Goal: Task Accomplishment & Management: Use online tool/utility

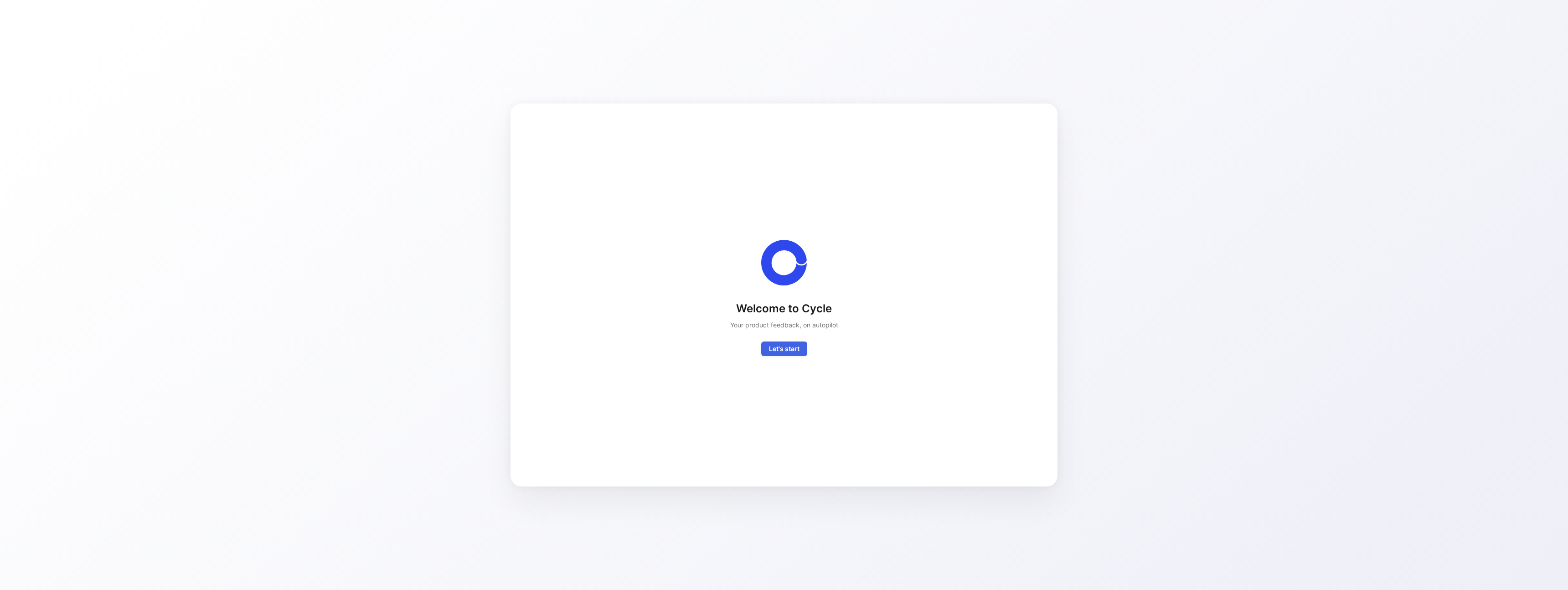
click at [786, 346] on span "Let's start" at bounding box center [784, 349] width 31 height 11
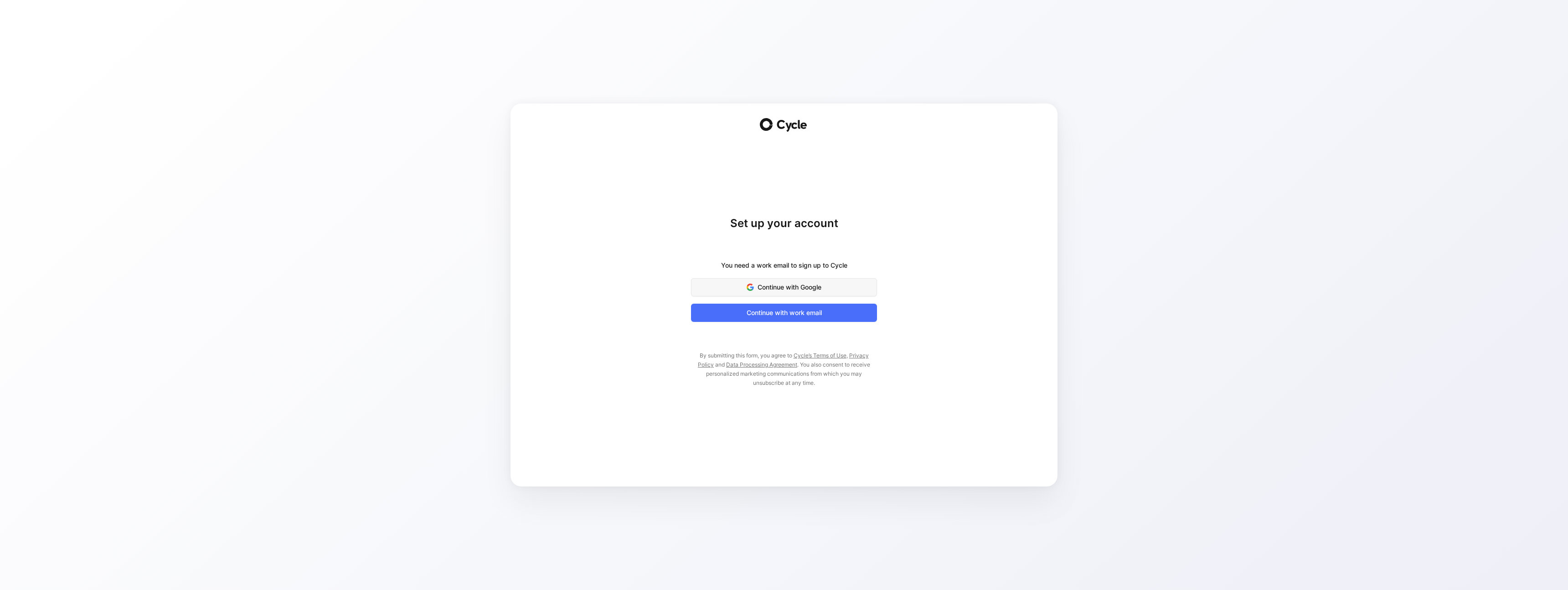
click at [790, 289] on span "Continue with Google" at bounding box center [784, 287] width 164 height 11
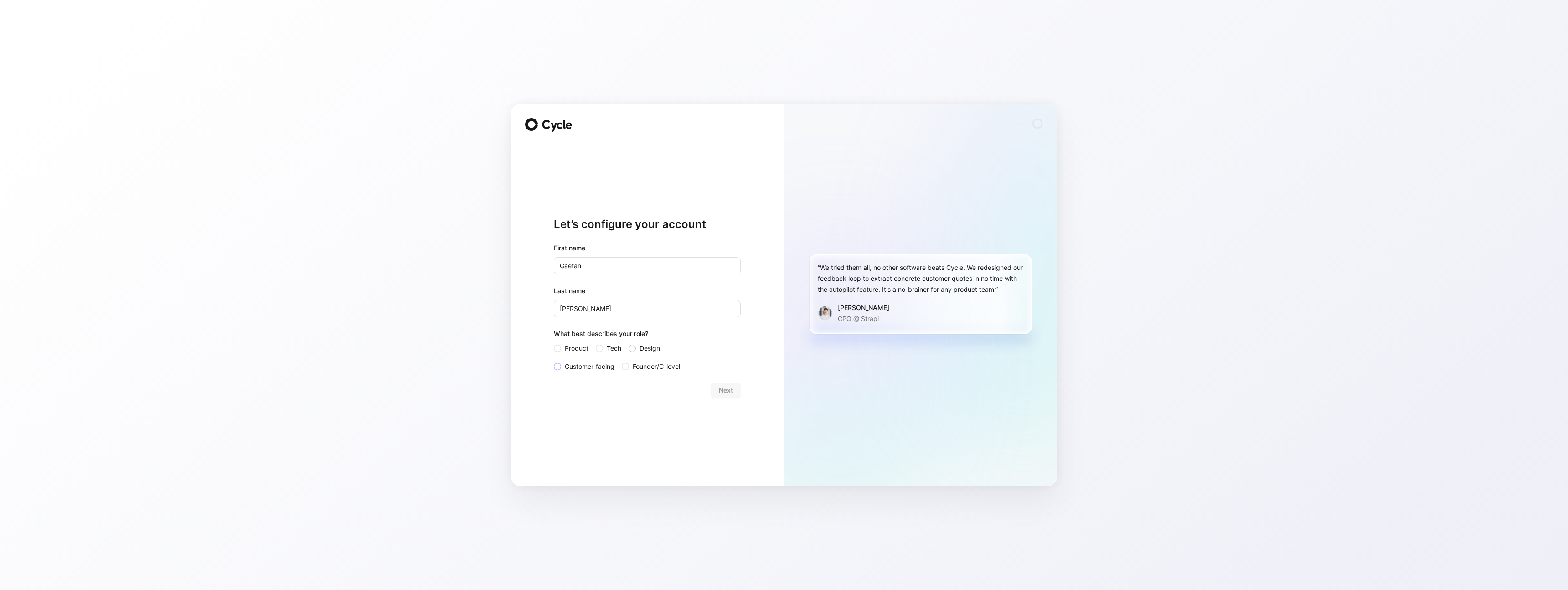
click at [578, 367] on span "Customer-facing" at bounding box center [590, 366] width 50 height 11
click at [554, 361] on input "Customer-facing" at bounding box center [554, 361] width 0 height 0
click at [730, 390] on span "Next" at bounding box center [726, 390] width 14 height 11
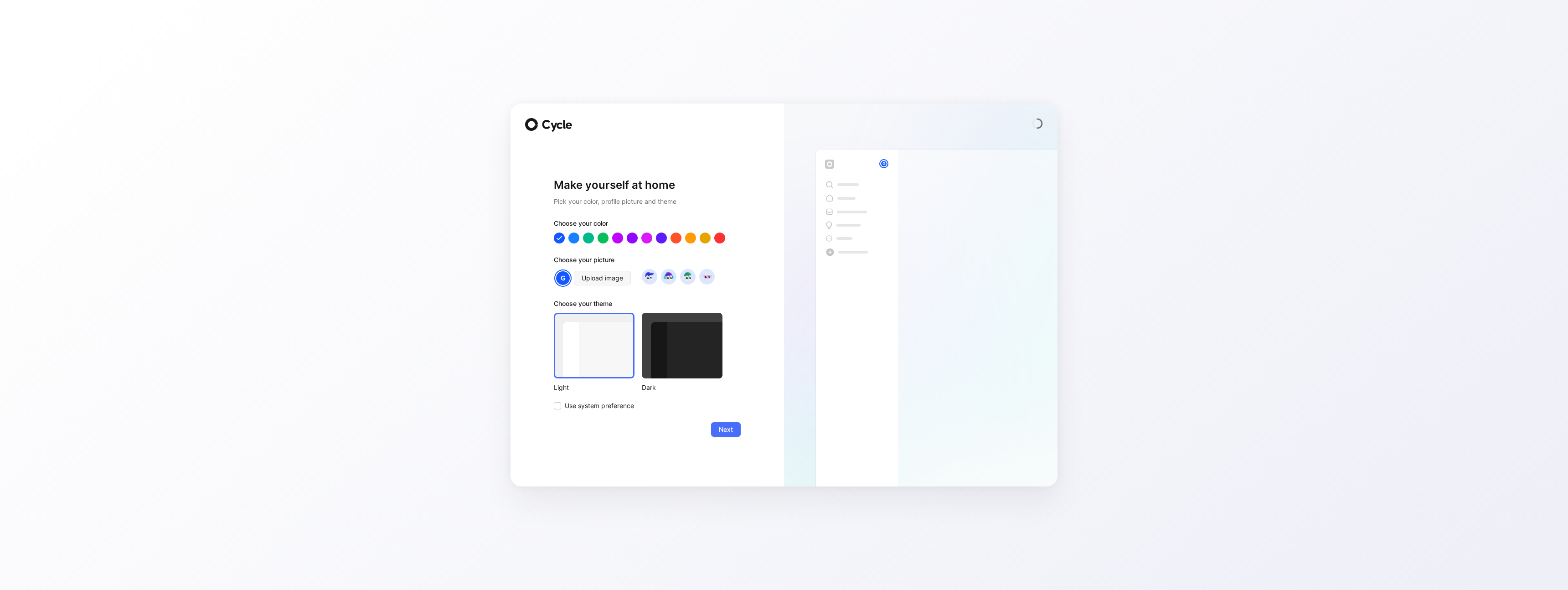
click at [709, 368] on div at bounding box center [682, 346] width 80 height 65
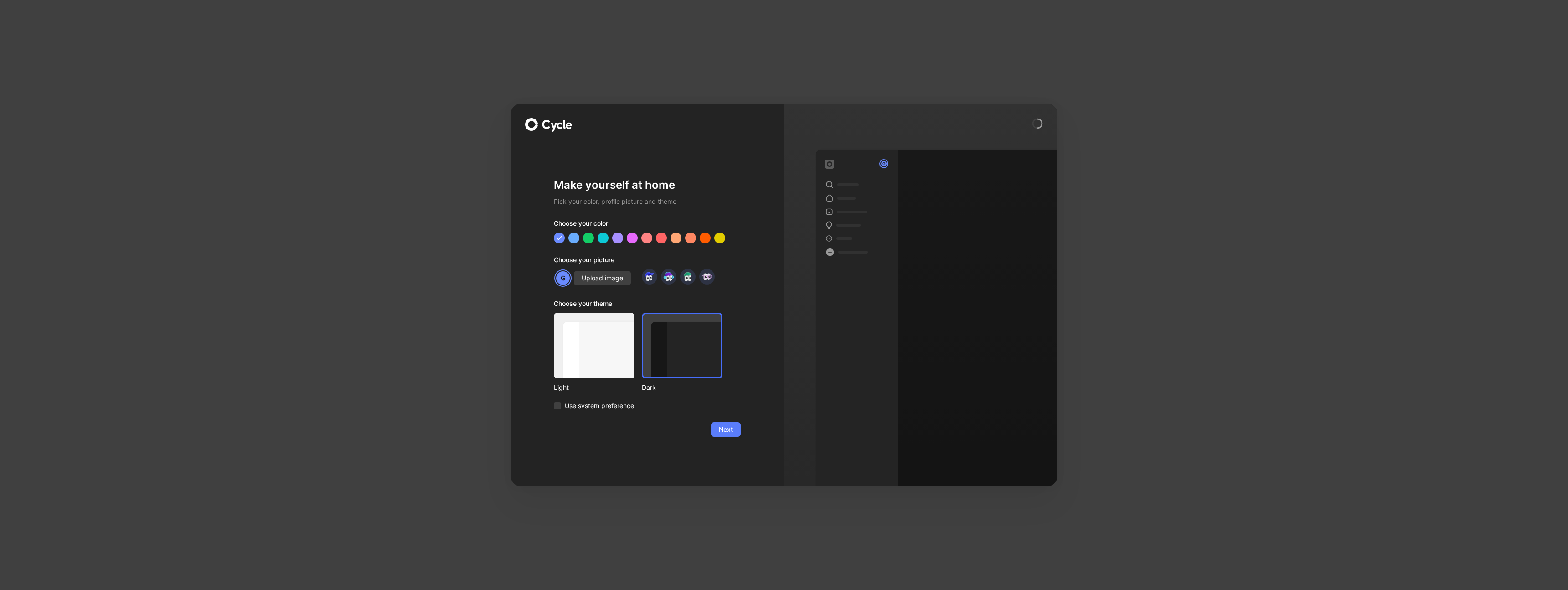
click at [731, 433] on span "Next" at bounding box center [726, 429] width 14 height 11
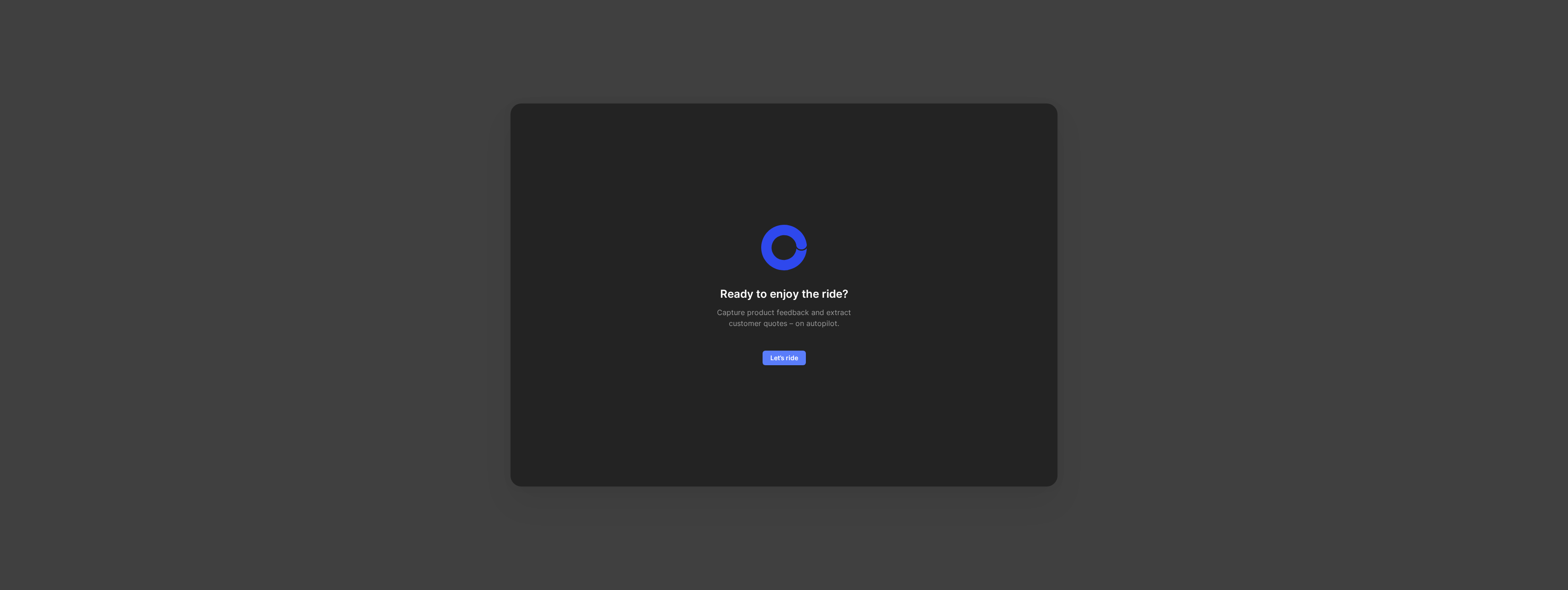
click at [797, 361] on span "Let’s ride" at bounding box center [784, 357] width 27 height 11
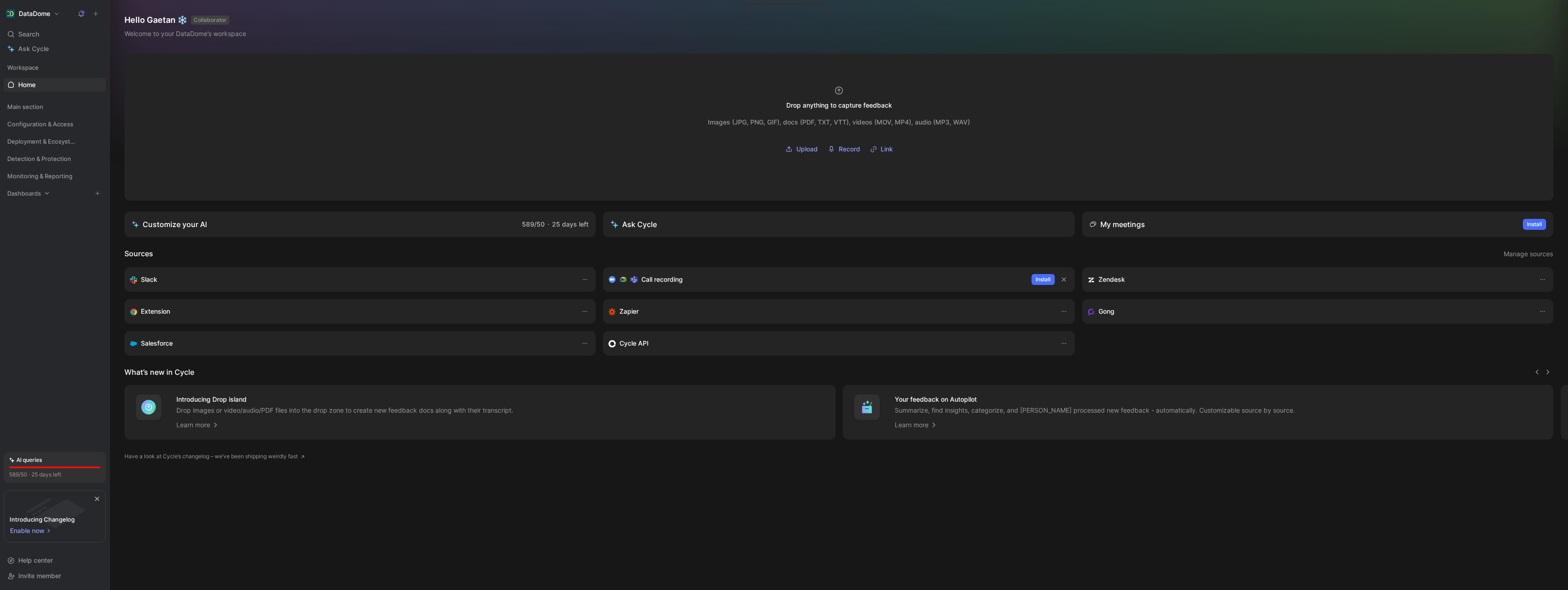
click at [28, 196] on span "Dashboards" at bounding box center [24, 193] width 34 height 9
click at [43, 204] on link "Product satisfaction" at bounding box center [54, 210] width 102 height 13
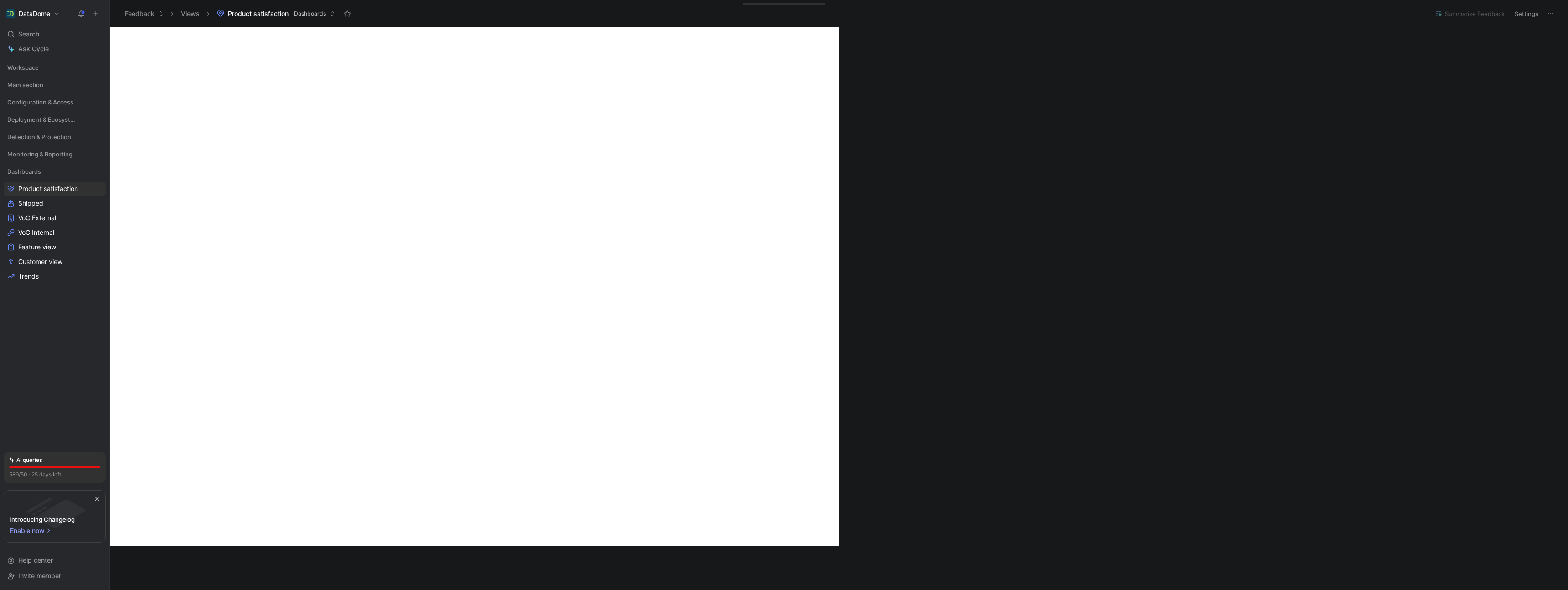
scroll to position [140, 0]
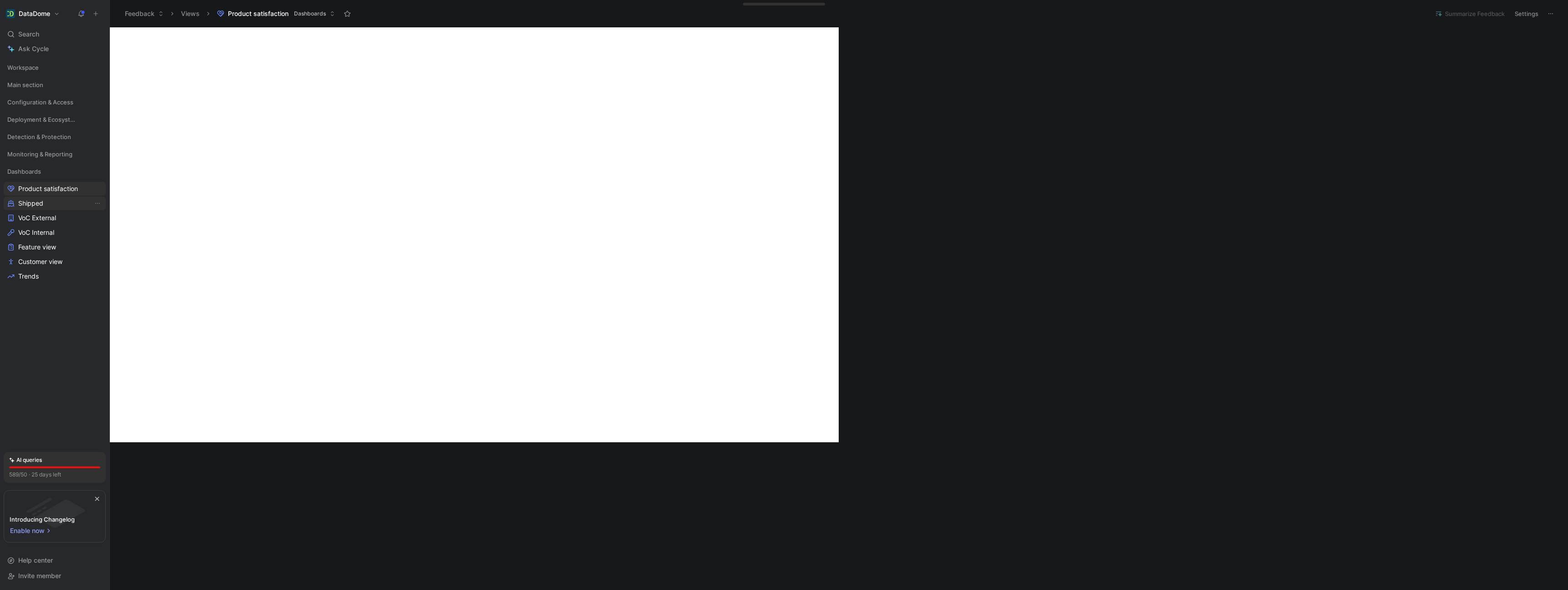
click at [36, 201] on span "Shipped" at bounding box center [31, 203] width 25 height 9
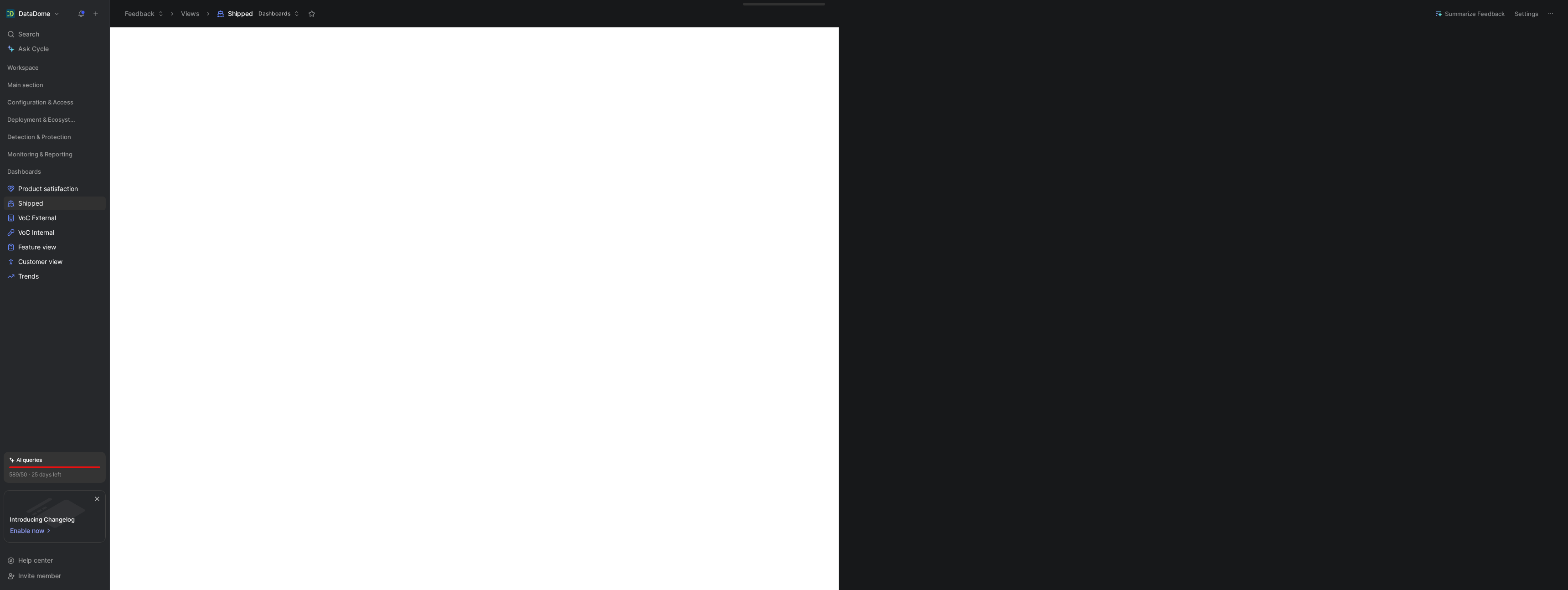
click at [35, 464] on div "AI queries 589/50 · 25 days left" at bounding box center [54, 467] width 102 height 31
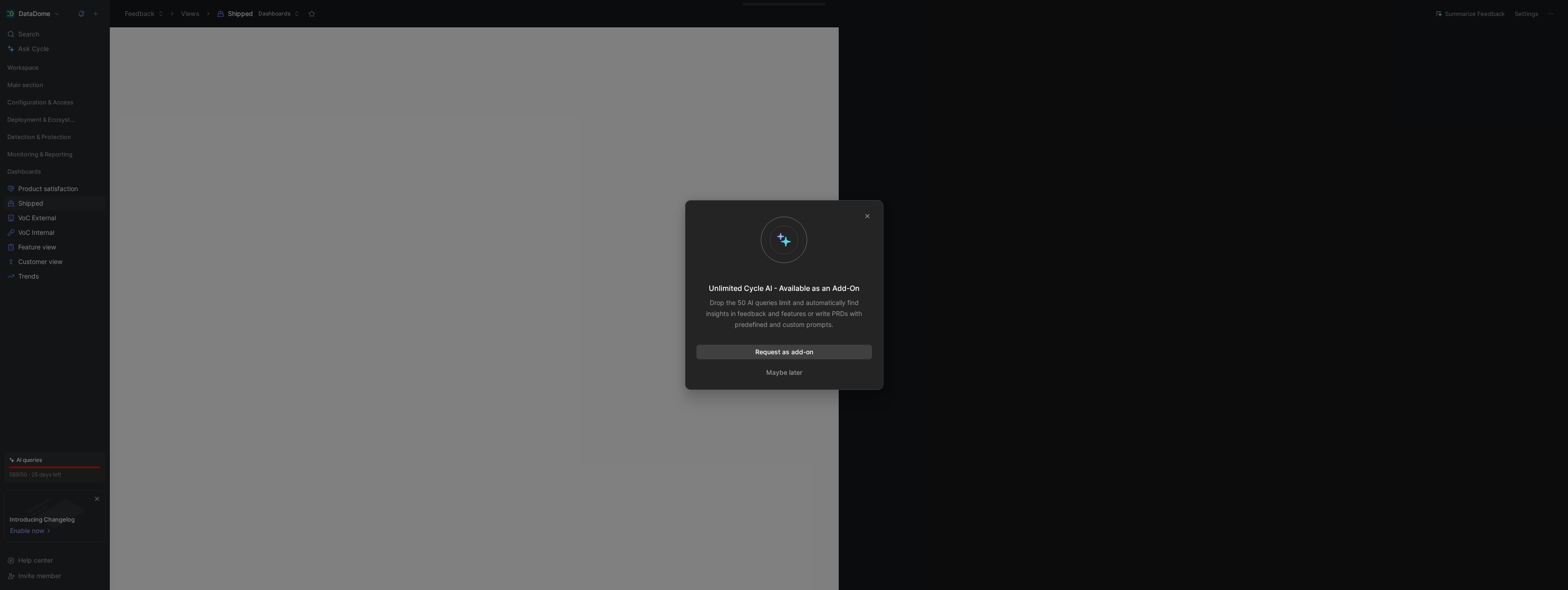
drag, startPoint x: 868, startPoint y: 215, endPoint x: 856, endPoint y: 212, distance: 12.4
click at [866, 215] on icon "button" at bounding box center [868, 216] width 5 height 5
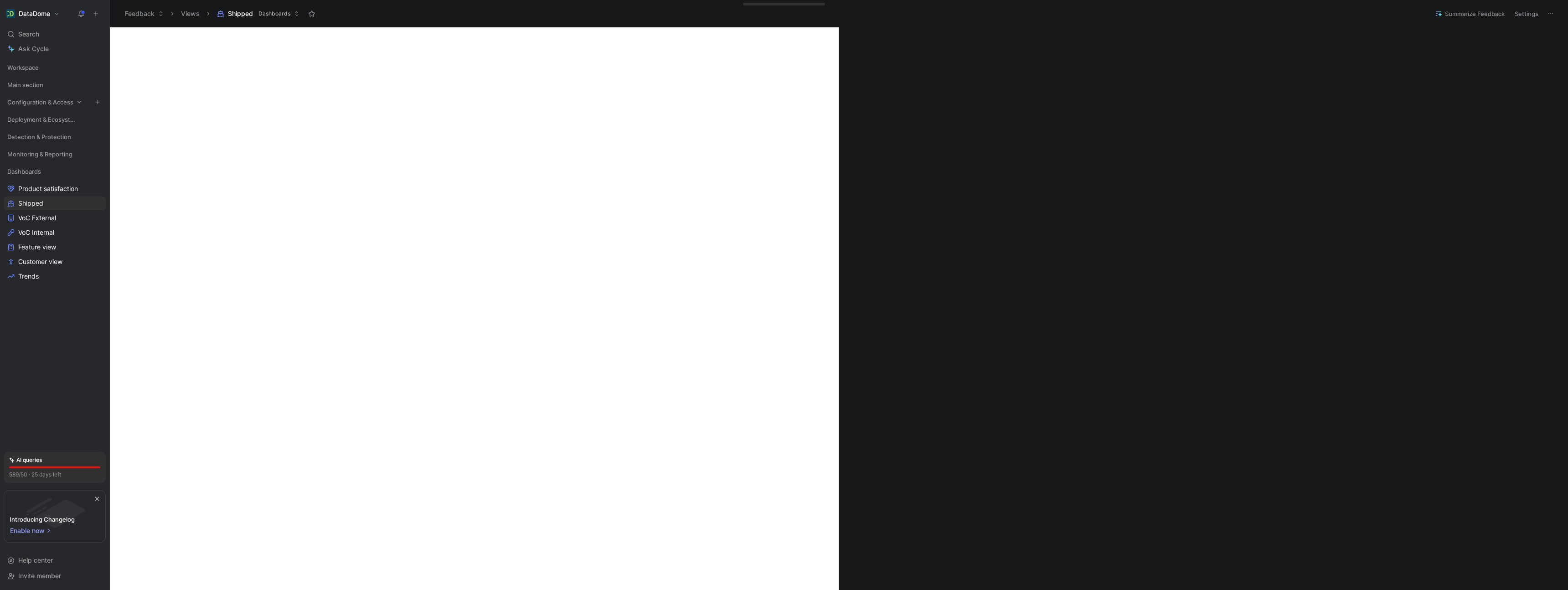
click at [32, 103] on span "Configuration & Access" at bounding box center [40, 102] width 66 height 9
click at [23, 85] on span "Main section" at bounding box center [25, 85] width 36 height 9
click at [30, 71] on span "Workspace" at bounding box center [23, 67] width 32 height 9
